Goal: Task Accomplishment & Management: Use online tool/utility

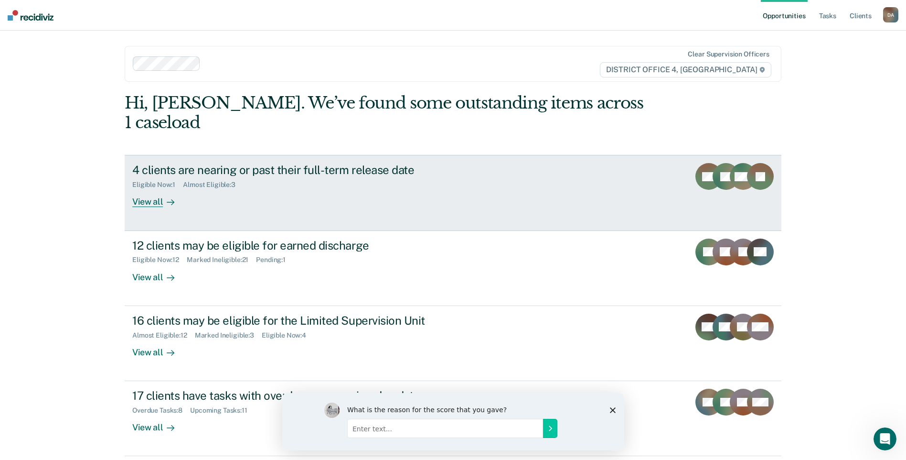
click at [167, 198] on icon at bounding box center [171, 202] width 8 height 8
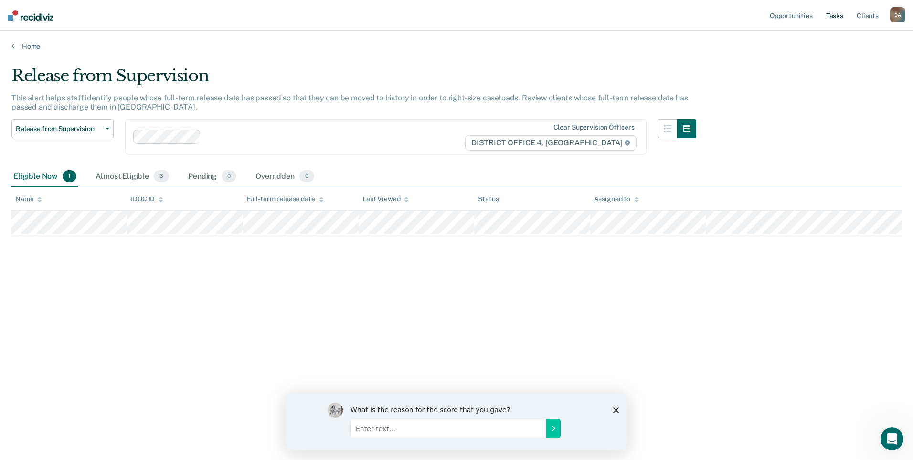
click at [834, 17] on link "Tasks" at bounding box center [835, 15] width 21 height 31
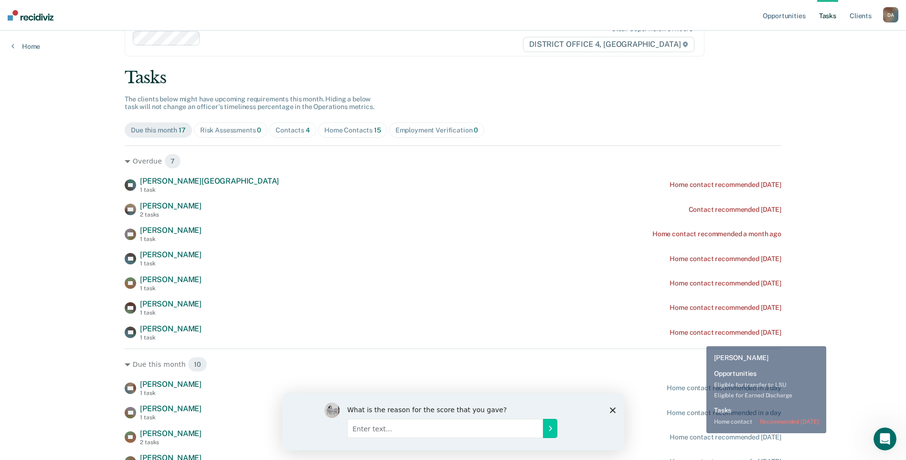
scroll to position [48, 0]
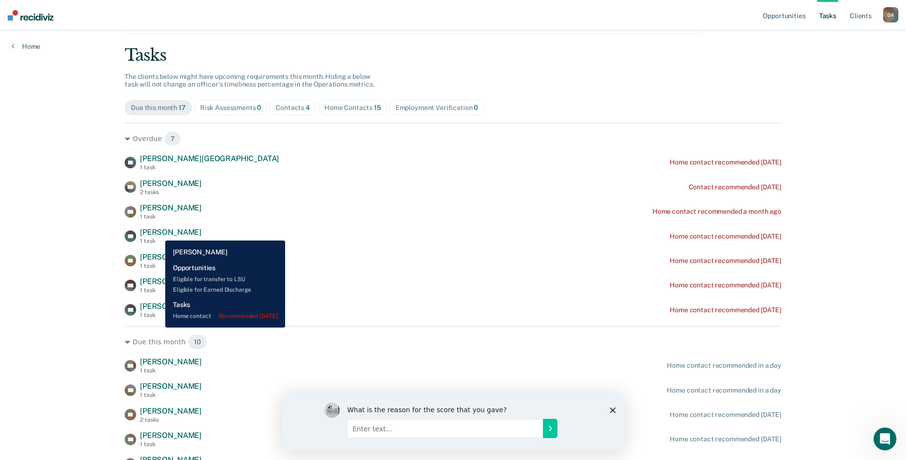
click at [158, 233] on span "[PERSON_NAME]" at bounding box center [171, 231] width 62 height 9
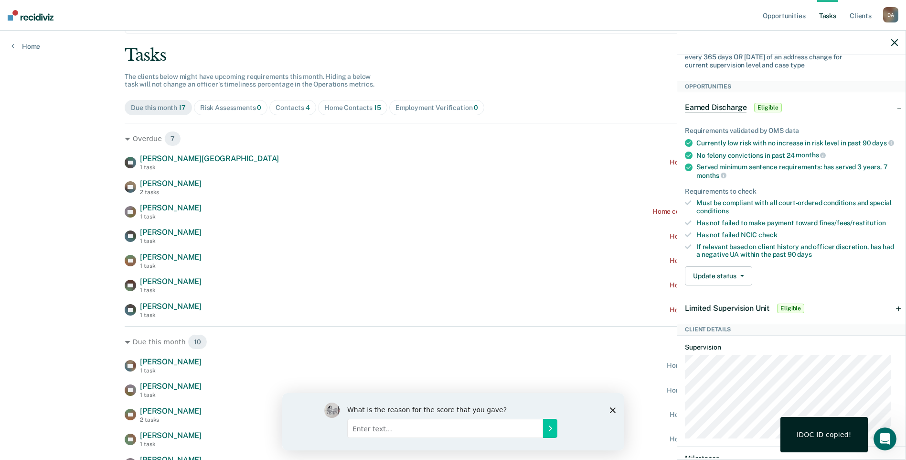
scroll to position [215, 0]
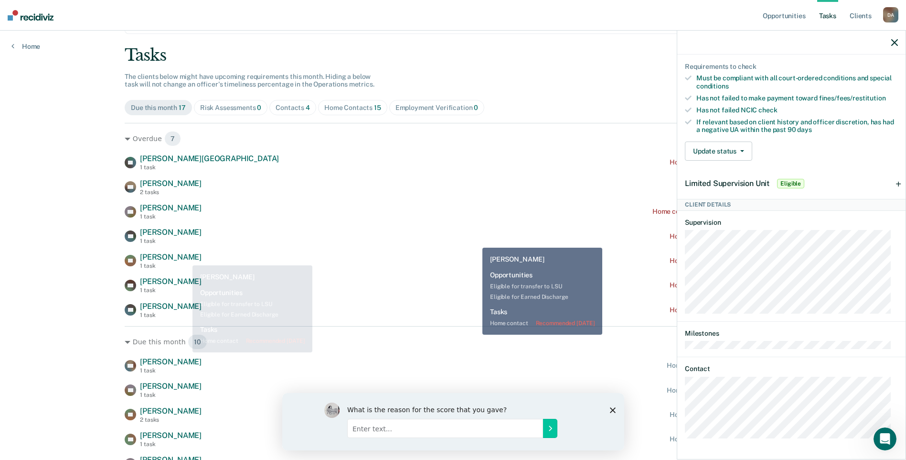
click at [473, 240] on div "TH [PERSON_NAME] 1 task Home contact recommended [DATE]" at bounding box center [453, 235] width 657 height 17
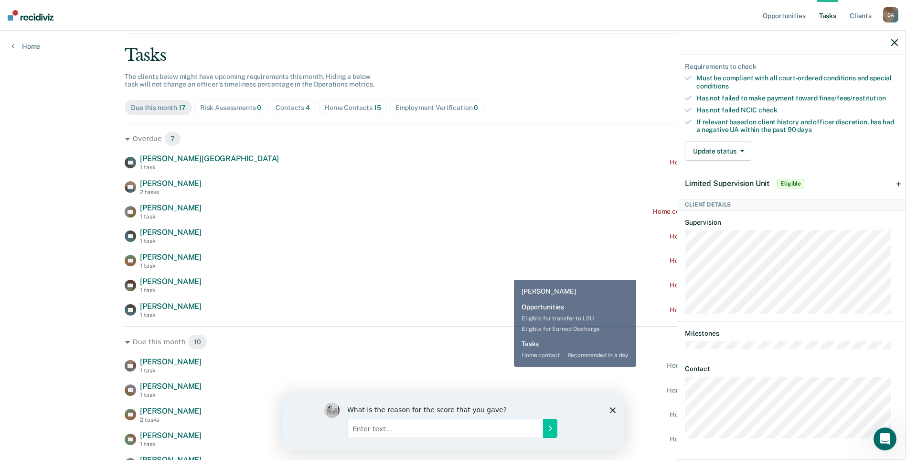
click at [507, 366] on div "AD [PERSON_NAME] 1 task Home contact recommended in a day" at bounding box center [453, 365] width 657 height 17
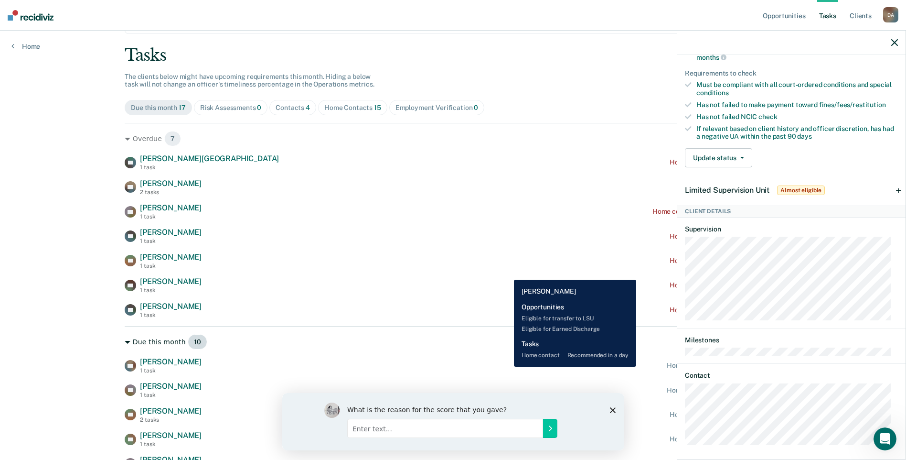
scroll to position [228, 0]
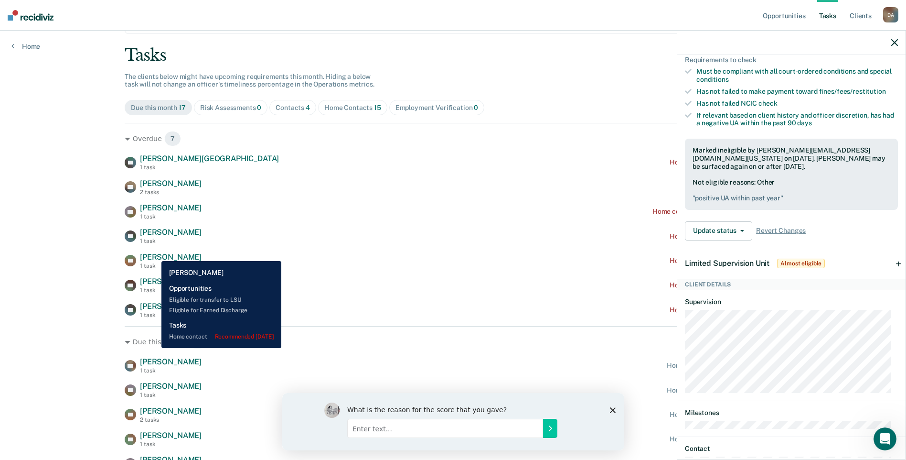
click at [154, 254] on span "[PERSON_NAME]" at bounding box center [171, 256] width 62 height 9
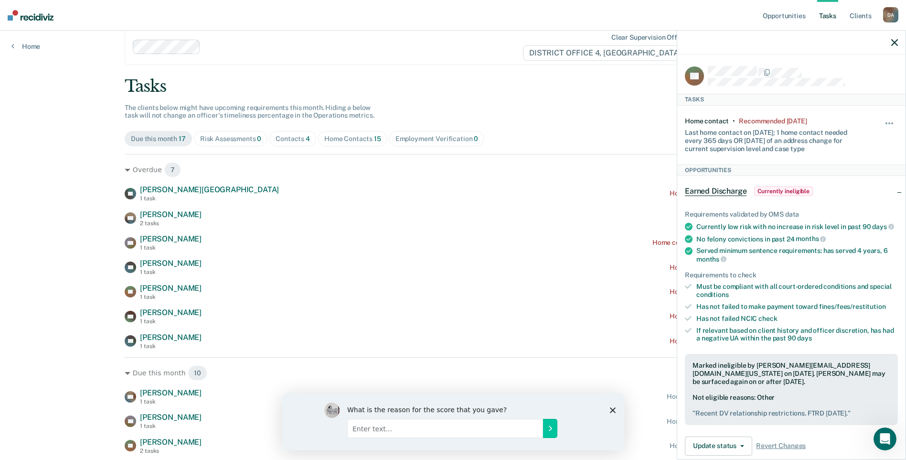
scroll to position [0, 0]
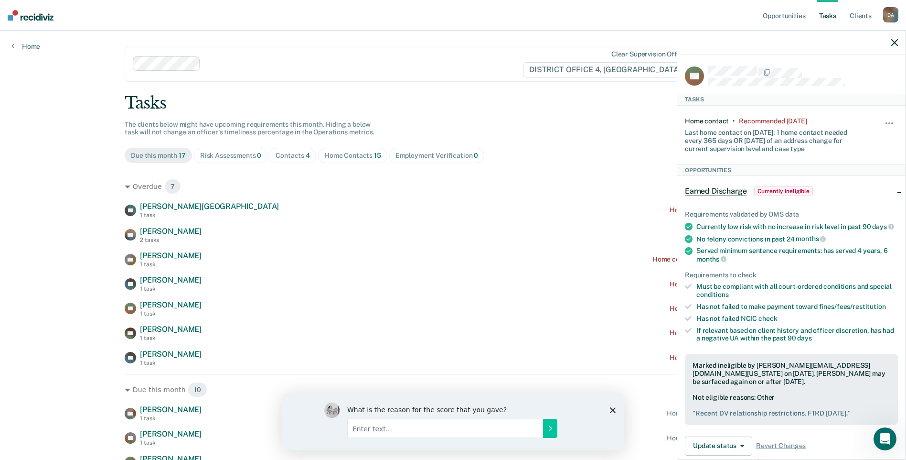
click at [42, 322] on div "Opportunities Tasks Client s [PERSON_NAME] Profile How it works Log Out Home Cl…" at bounding box center [453, 340] width 906 height 681
click at [895, 42] on icon "button" at bounding box center [894, 42] width 7 height 7
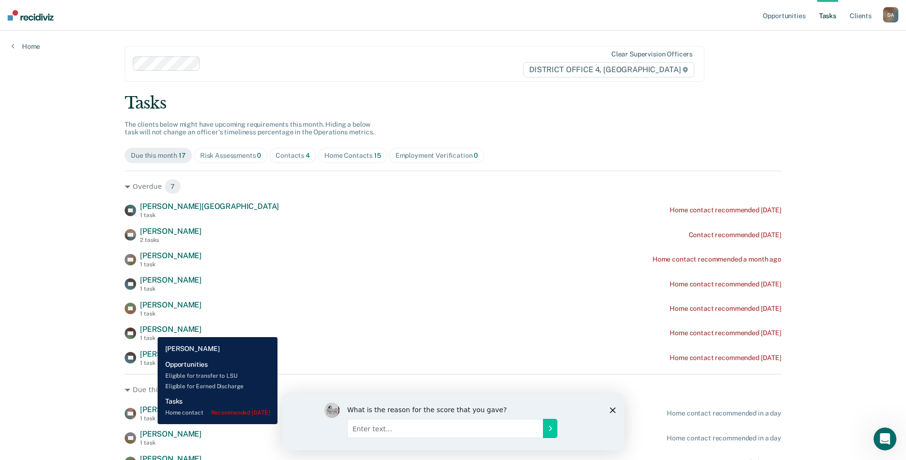
click at [150, 330] on span "[PERSON_NAME]" at bounding box center [171, 328] width 62 height 9
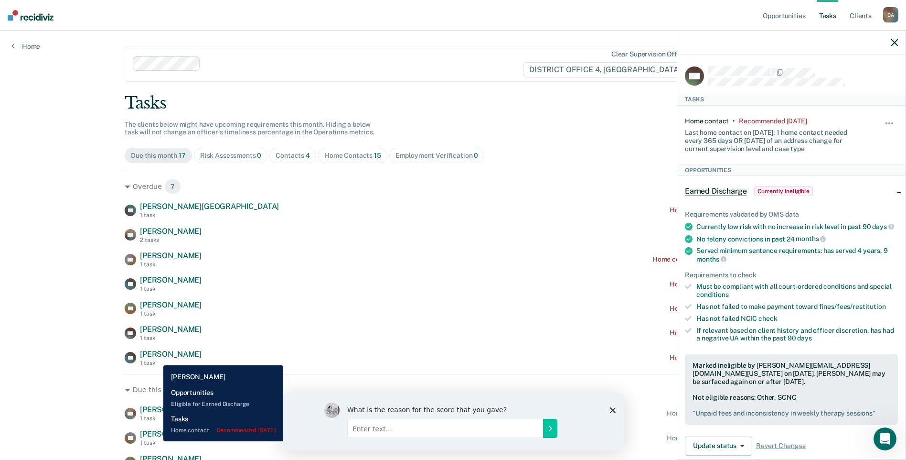
click at [156, 358] on span "[PERSON_NAME]" at bounding box center [171, 353] width 62 height 9
